Goal: Transaction & Acquisition: Purchase product/service

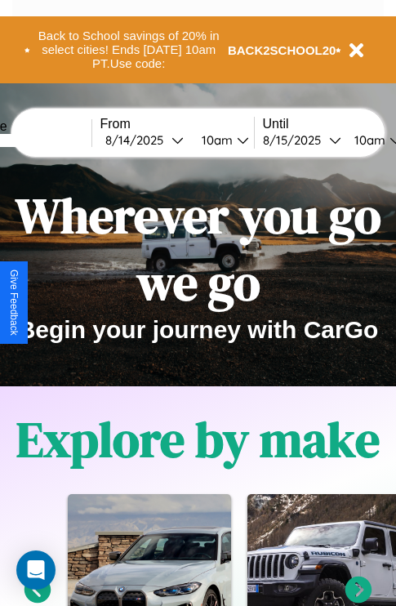
scroll to position [252, 0]
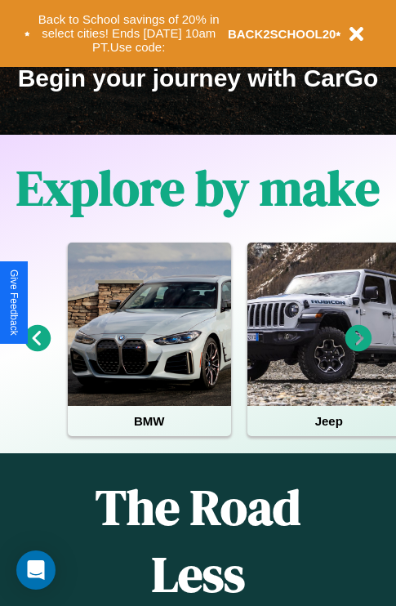
click at [359, 350] on icon at bounding box center [359, 338] width 27 height 27
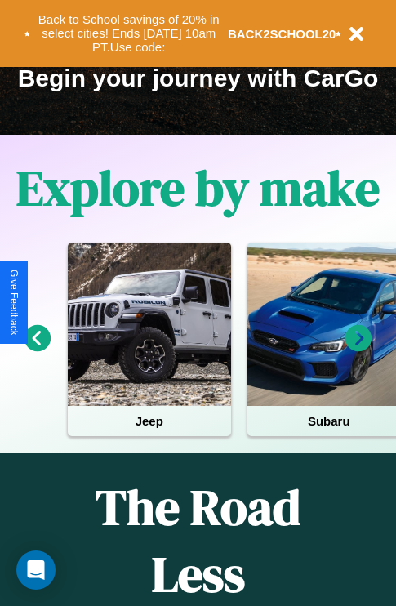
click at [359, 350] on icon at bounding box center [359, 338] width 27 height 27
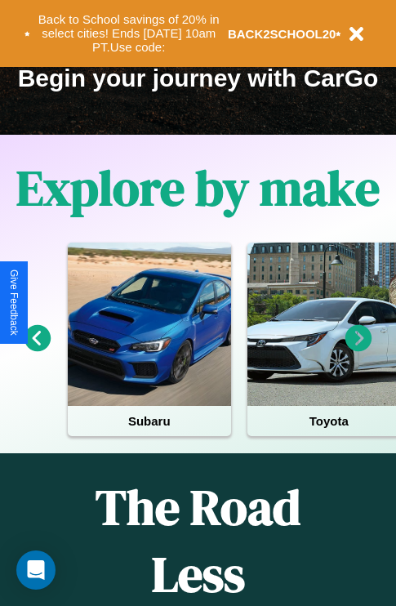
click at [359, 350] on icon at bounding box center [359, 338] width 27 height 27
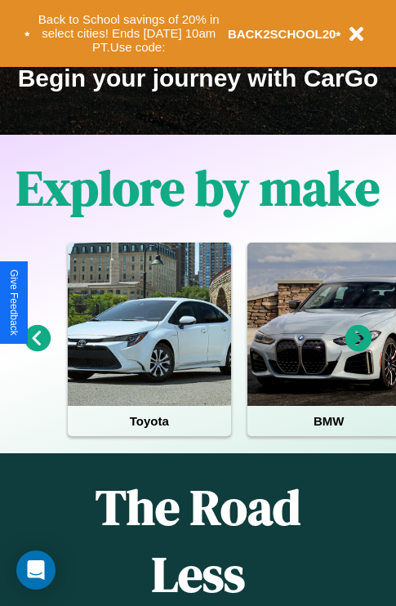
click at [359, 350] on icon at bounding box center [359, 338] width 27 height 27
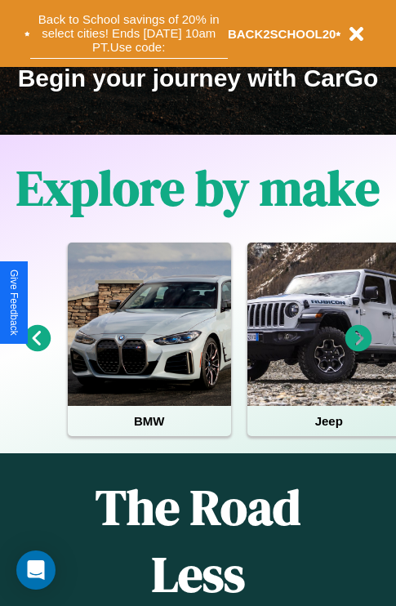
click at [128, 34] on button "Back to School savings of 20% in select cities! Ends [DATE] 10am PT. Use code:" at bounding box center [129, 33] width 198 height 51
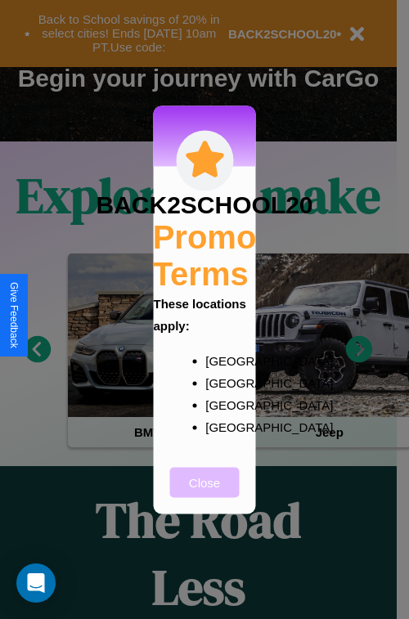
click at [204, 493] on button "Close" at bounding box center [204, 482] width 69 height 30
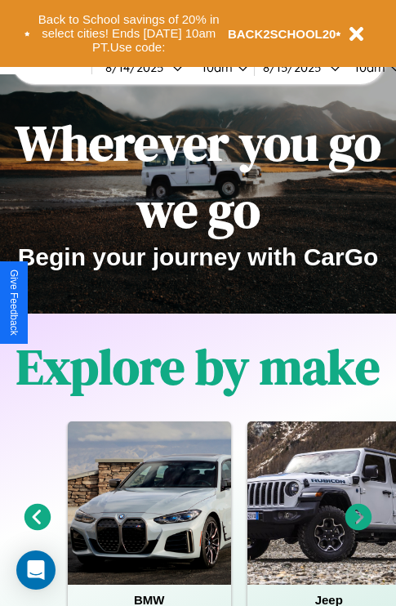
scroll to position [0, 0]
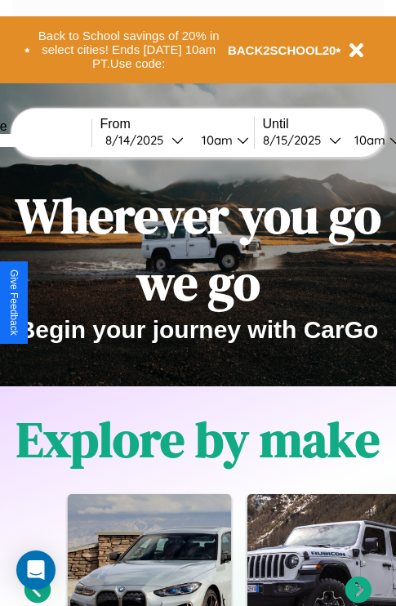
click at [55, 140] on input "text" at bounding box center [30, 140] width 123 height 13
type input "********"
click at [163, 140] on div "[DATE]" at bounding box center [138, 140] width 66 height 16
select select "*"
select select "****"
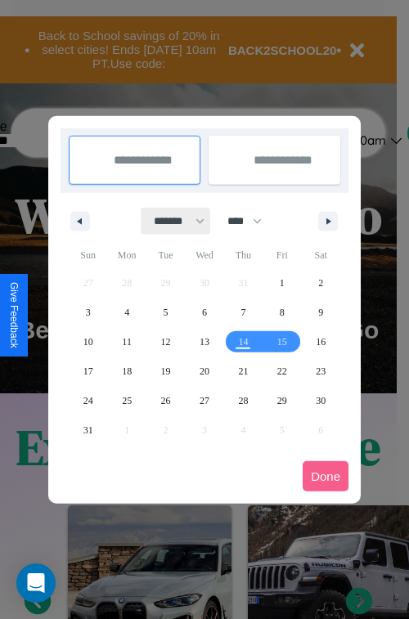
click at [172, 221] on select "******* ******** ***** ***** *** **** **** ****** ********* ******* ******** **…" at bounding box center [175, 221] width 69 height 27
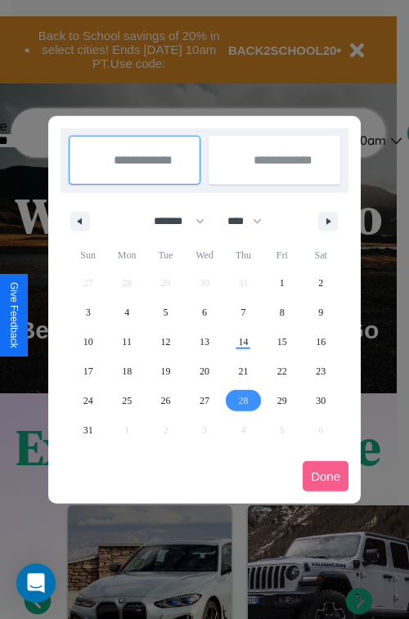
click at [243, 400] on span "28" at bounding box center [243, 400] width 10 height 29
type input "**********"
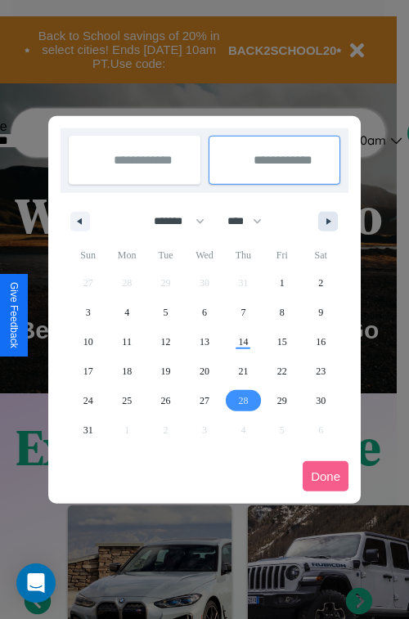
click at [328, 221] on icon "button" at bounding box center [331, 221] width 8 height 7
select select "*"
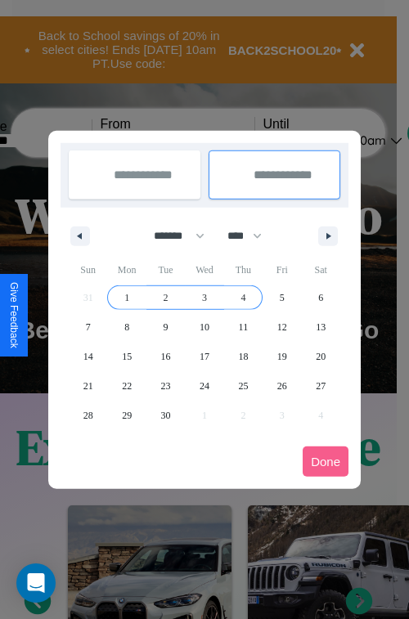
click at [243, 297] on span "4" at bounding box center [242, 297] width 5 height 29
type input "**********"
select select "*"
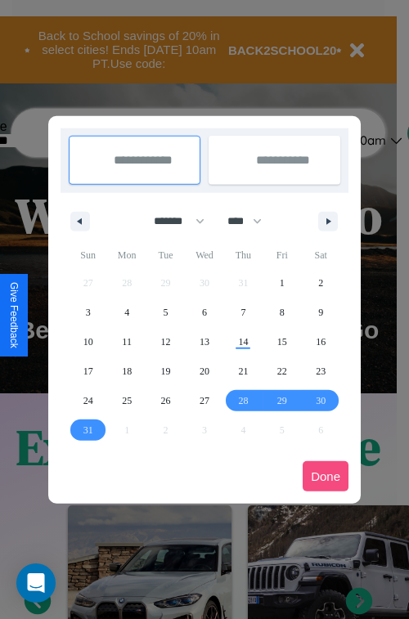
click at [325, 476] on button "Done" at bounding box center [325, 476] width 46 height 30
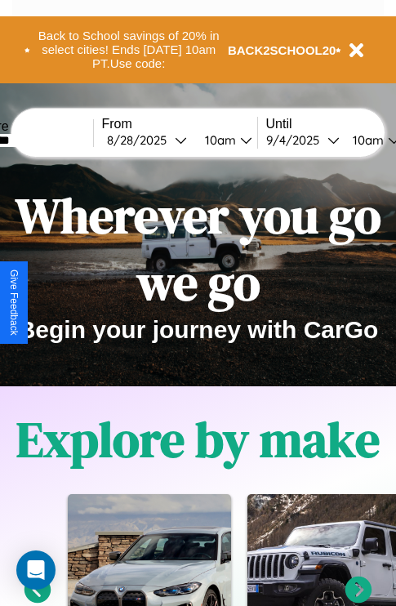
click at [238, 140] on div "10am" at bounding box center [218, 140] width 43 height 16
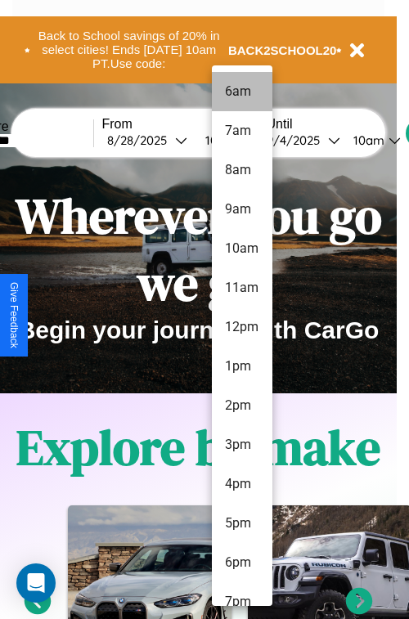
click at [241, 92] on li "6am" at bounding box center [242, 91] width 60 height 39
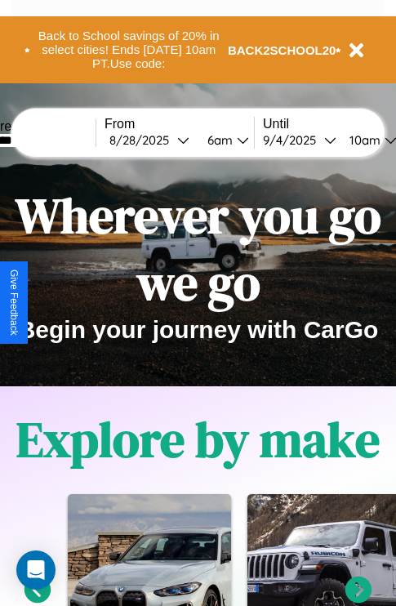
click at [385, 140] on div "10am" at bounding box center [363, 140] width 43 height 16
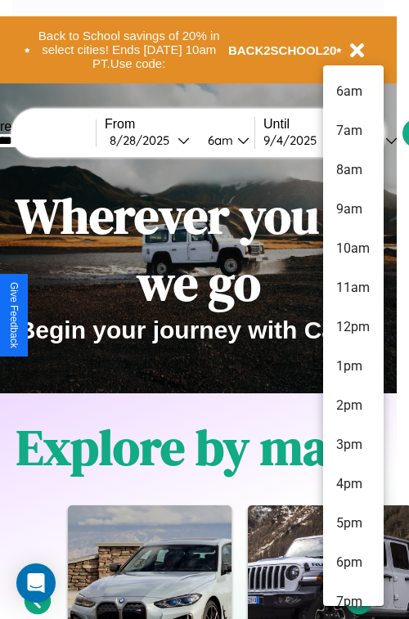
click at [352, 248] on li "10am" at bounding box center [353, 248] width 60 height 39
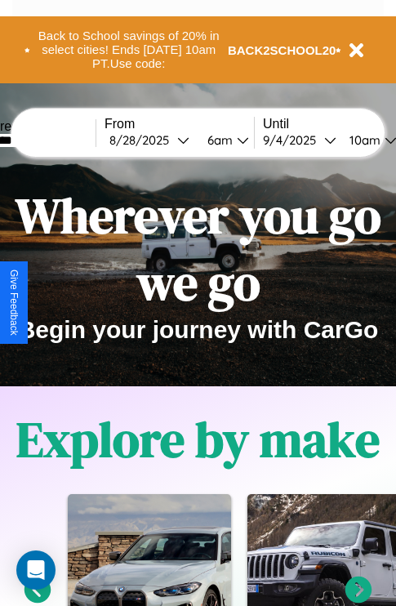
scroll to position [0, 56]
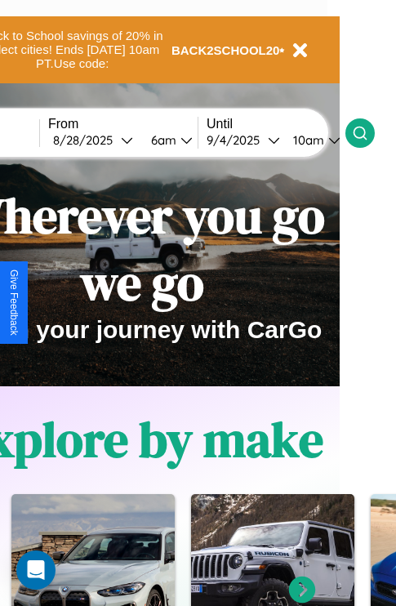
click at [369, 132] on icon at bounding box center [360, 133] width 16 height 16
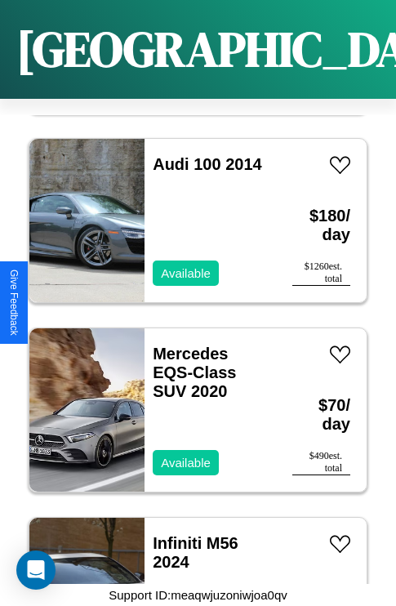
scroll to position [14472, 0]
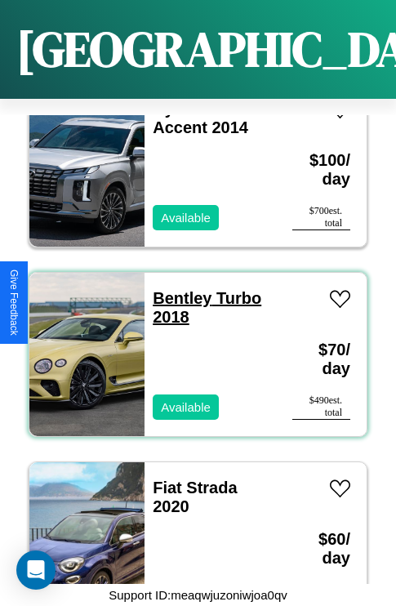
click at [177, 289] on link "Bentley Turbo 2018" at bounding box center [207, 307] width 109 height 37
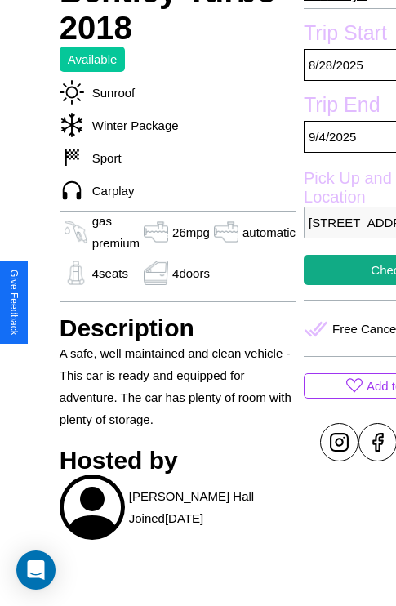
scroll to position [643, 0]
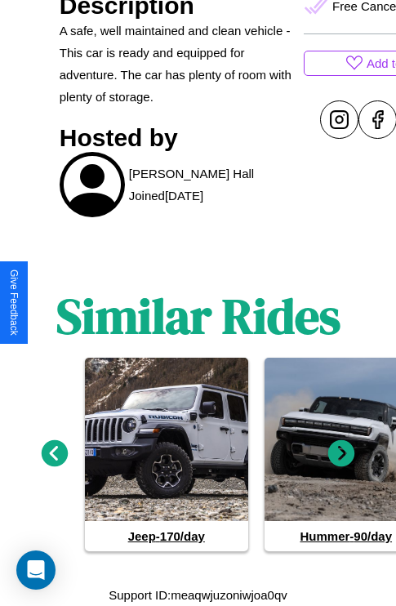
click at [342, 454] on icon at bounding box center [342, 454] width 27 height 27
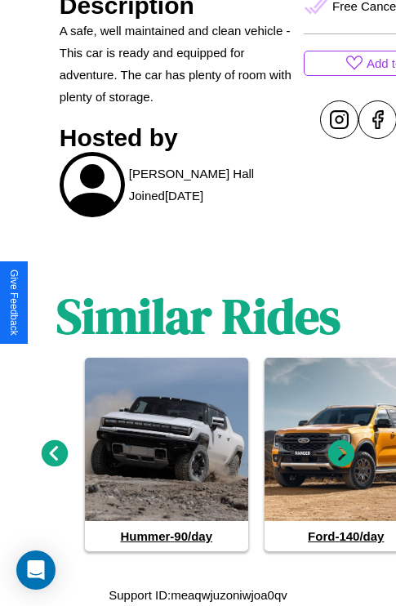
click at [342, 454] on icon at bounding box center [342, 454] width 27 height 27
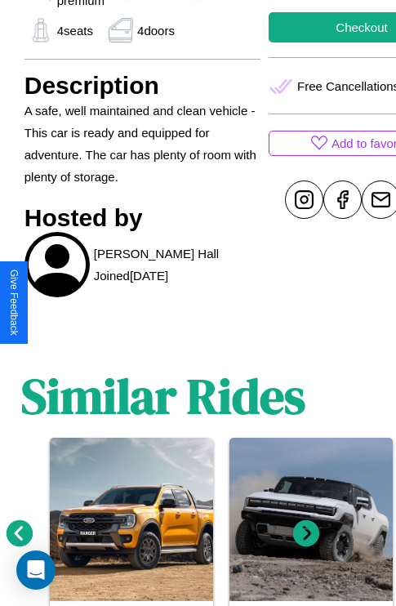
scroll to position [481, 71]
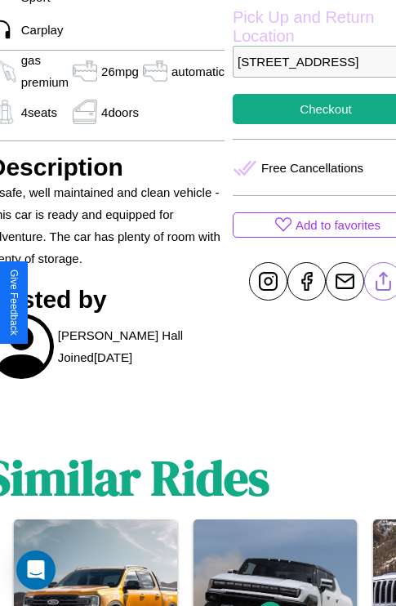
click at [384, 284] on line at bounding box center [384, 278] width 0 height 11
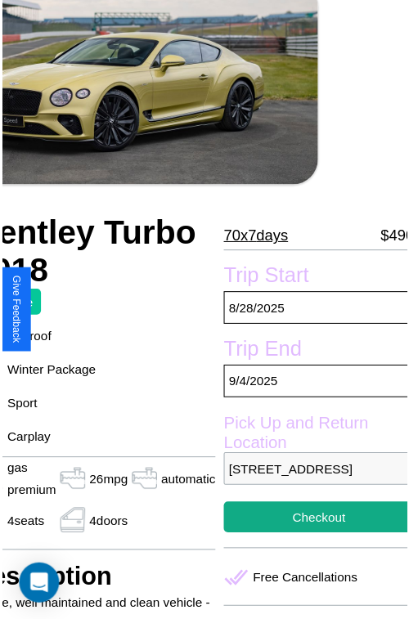
scroll to position [82, 87]
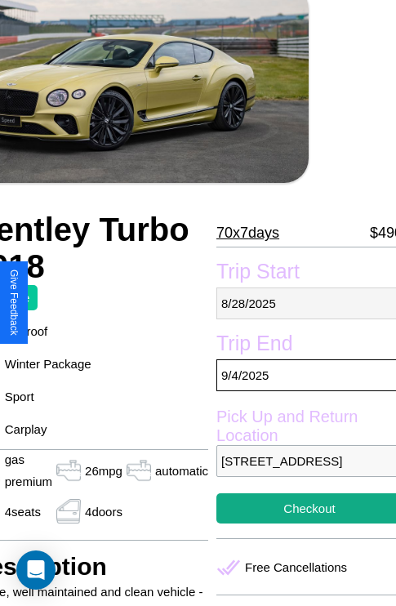
click at [302, 303] on p "8 / 28 / 2025" at bounding box center [310, 304] width 186 height 32
select select "*"
select select "****"
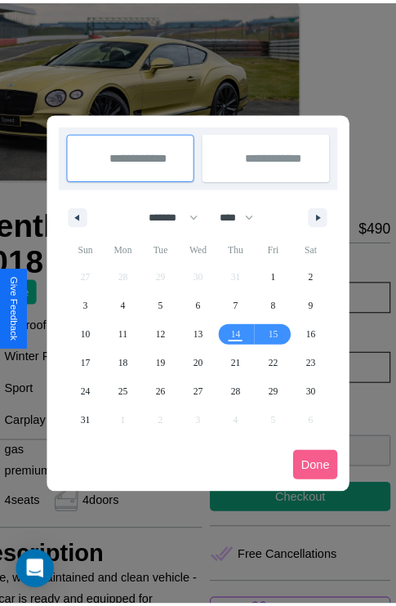
scroll to position [0, 87]
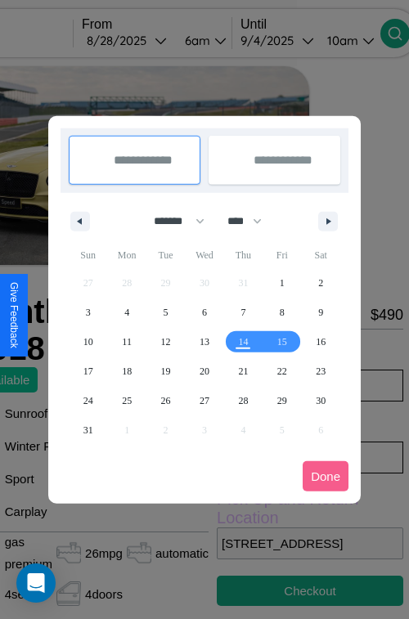
click at [150, 40] on div at bounding box center [204, 309] width 409 height 619
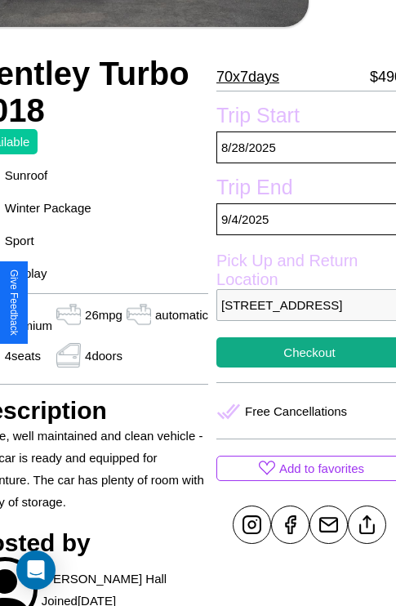
scroll to position [309, 87]
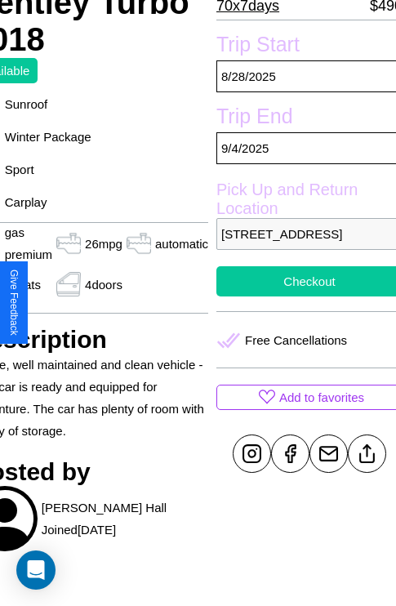
click at [302, 297] on button "Checkout" at bounding box center [310, 281] width 186 height 30
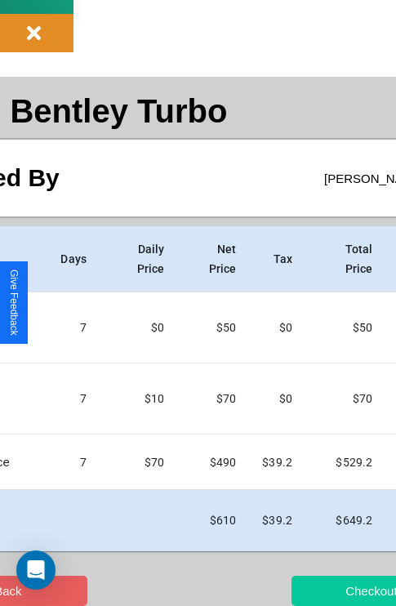
click at [316, 591] on button "Checkout" at bounding box center [371, 591] width 159 height 30
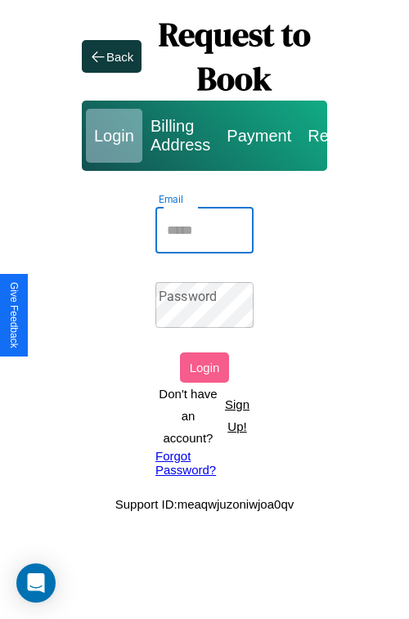
click at [204, 230] on input "Email" at bounding box center [204, 231] width 98 height 46
type input "**********"
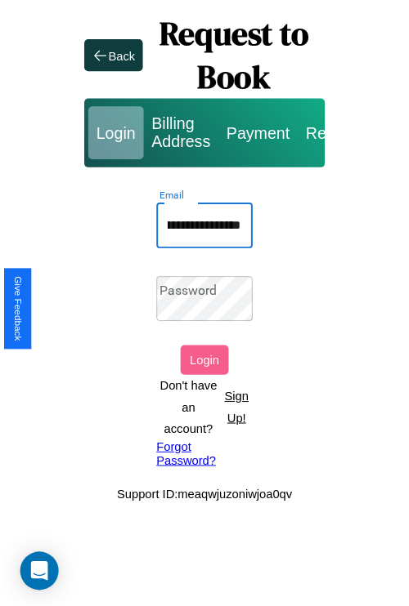
scroll to position [0, 0]
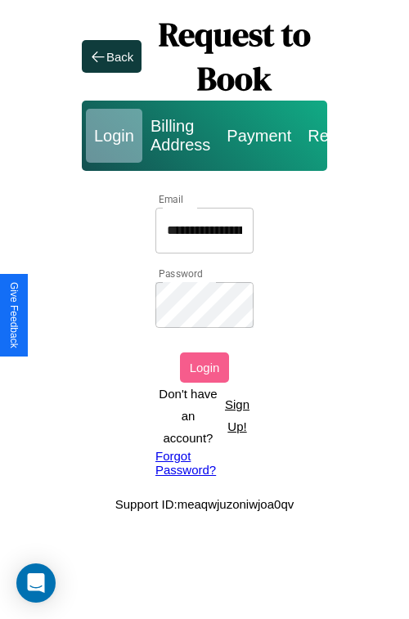
click at [204, 367] on button "Login" at bounding box center [204, 367] width 49 height 30
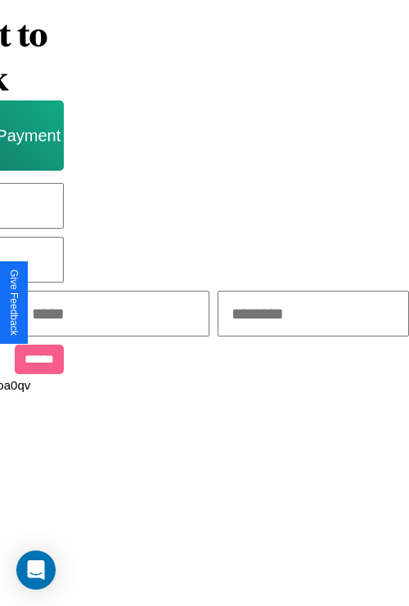
scroll to position [0, 278]
